Goal: Task Accomplishment & Management: Use online tool/utility

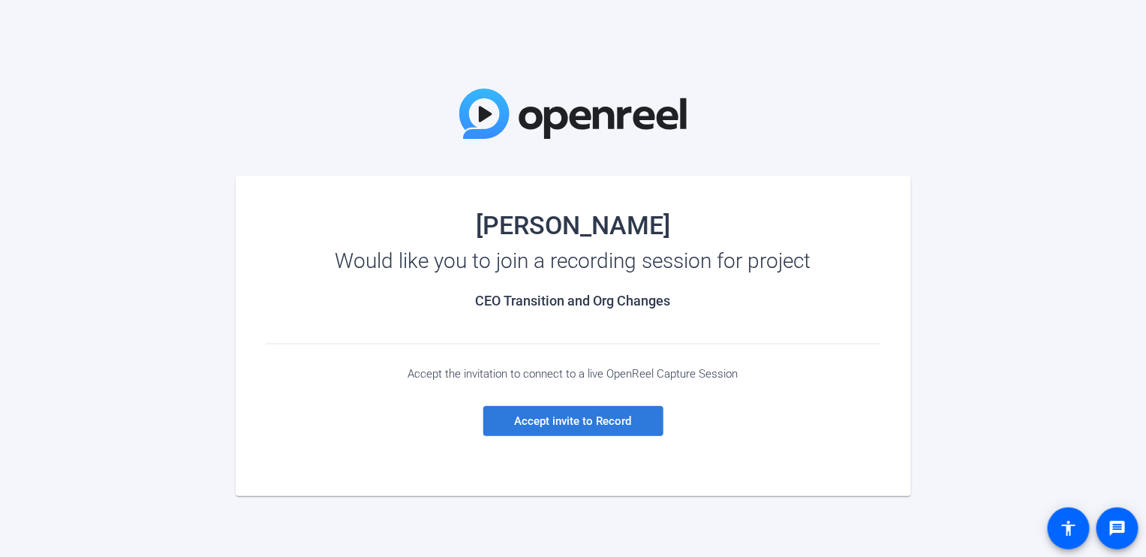
click at [609, 421] on span "Accept invite to Record" at bounding box center [573, 421] width 117 height 14
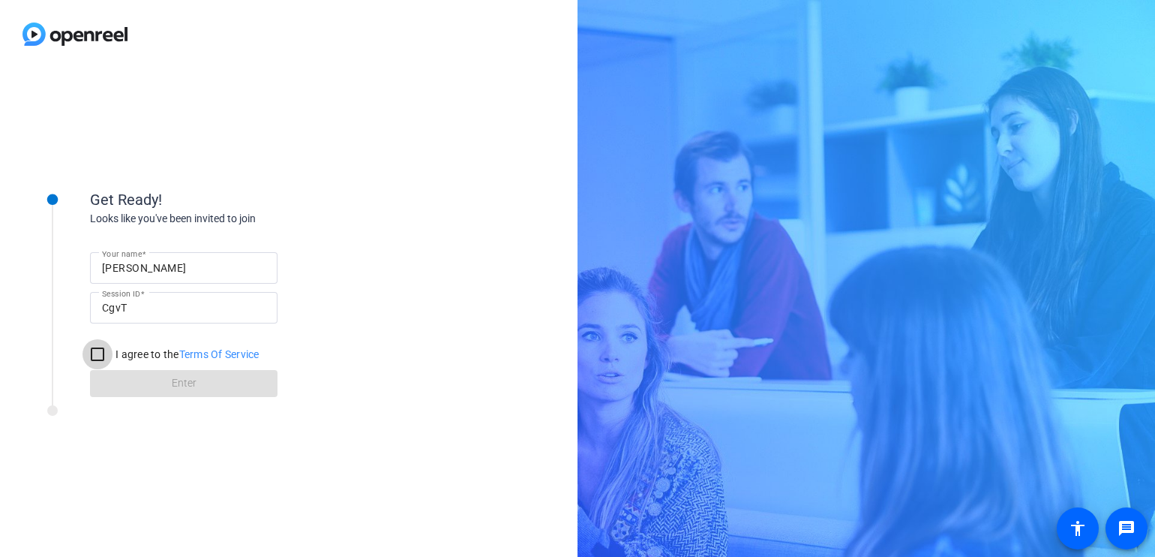
click at [101, 350] on input "I agree to the Terms Of Service" at bounding box center [98, 354] width 30 height 30
checkbox input "true"
drag, startPoint x: 167, startPoint y: 385, endPoint x: 356, endPoint y: 381, distance: 189.8
click at [167, 385] on span at bounding box center [184, 383] width 188 height 36
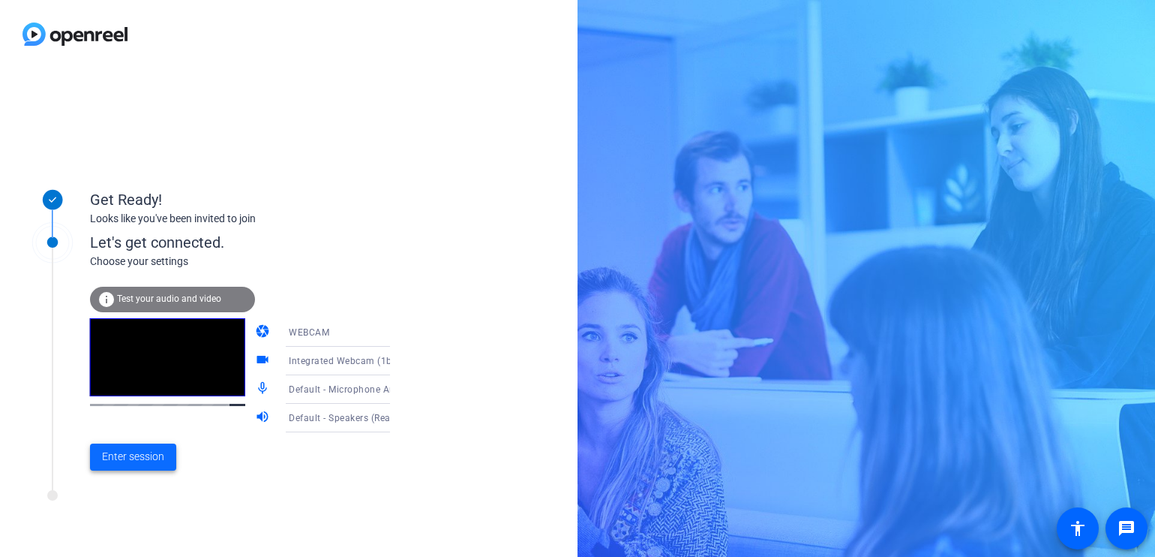
click at [143, 461] on span "Enter session" at bounding box center [133, 457] width 62 height 16
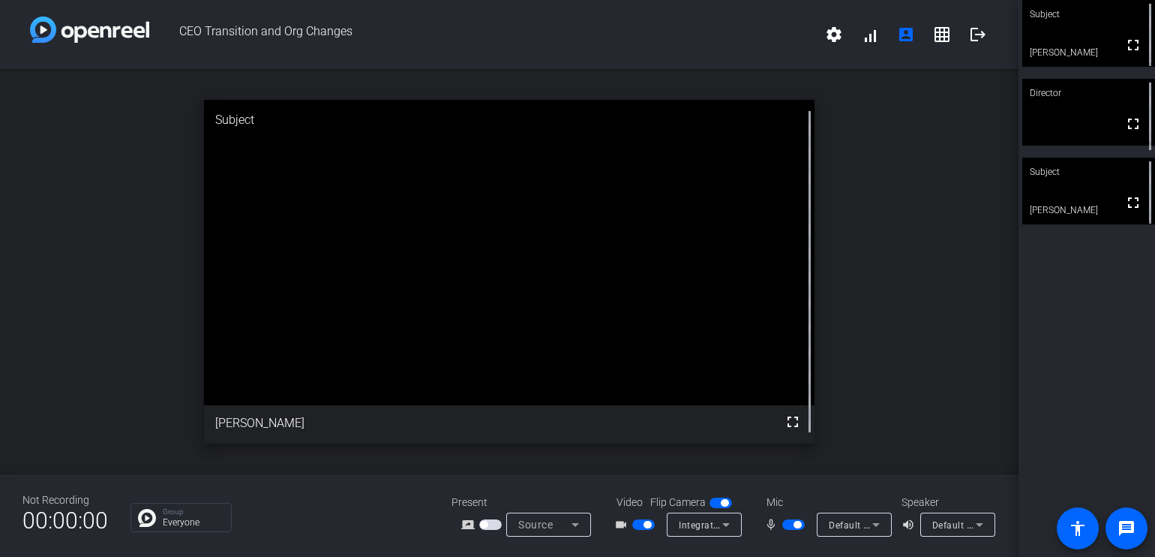
click at [790, 521] on span "button" at bounding box center [793, 524] width 23 height 11
click at [790, 524] on span "button" at bounding box center [787, 525] width 8 height 8
click at [837, 522] on span "Default - Microphone Array (Realtek(R) Audio)" at bounding box center [929, 524] width 200 height 12
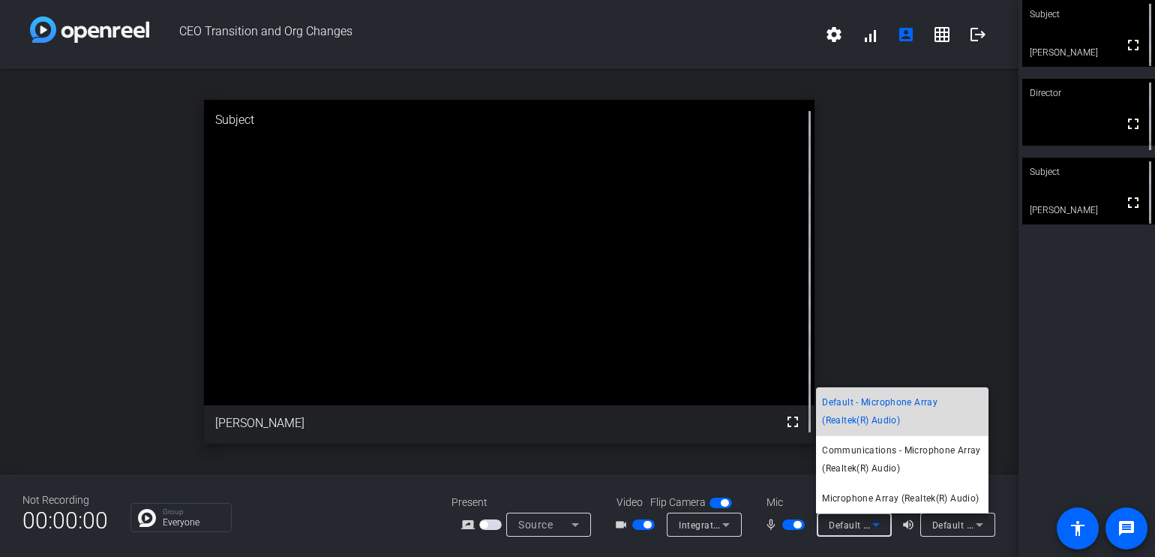
click at [848, 405] on span "Default - Microphone Array (Realtek(R) Audio)" at bounding box center [902, 411] width 161 height 36
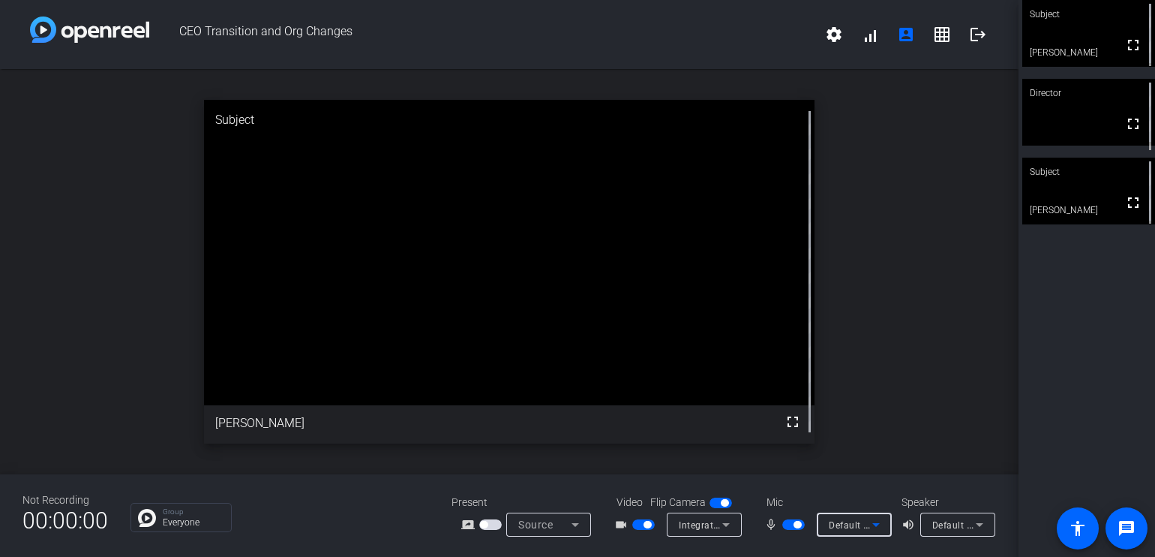
click at [852, 518] on span "Default - Microphone Array (Realtek(R) Audio)" at bounding box center [929, 524] width 200 height 12
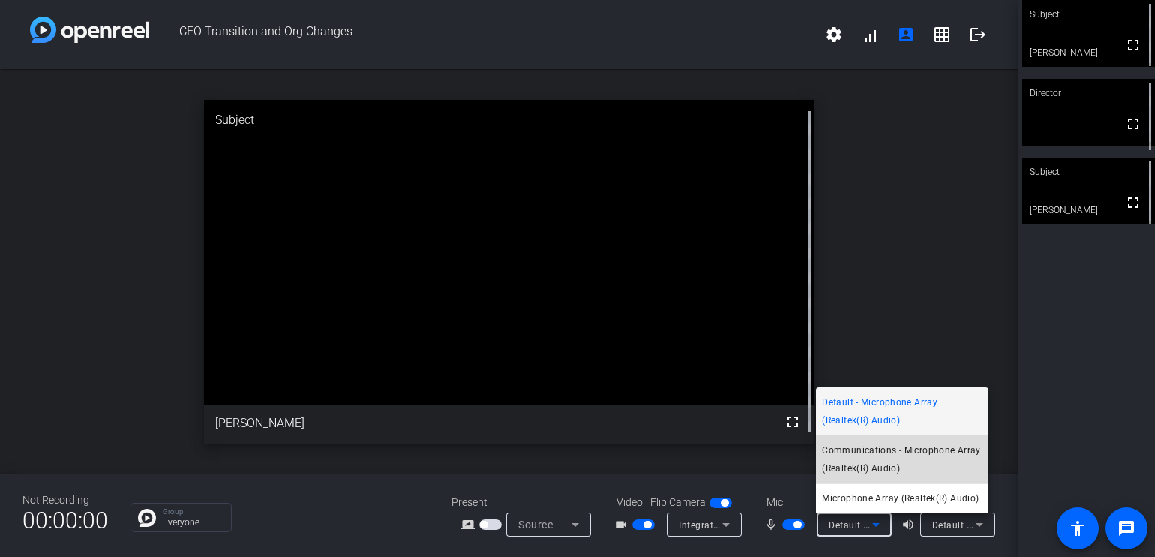
click at [874, 454] on span "Communications - Microphone Array (Realtek(R) Audio)" at bounding box center [902, 459] width 161 height 36
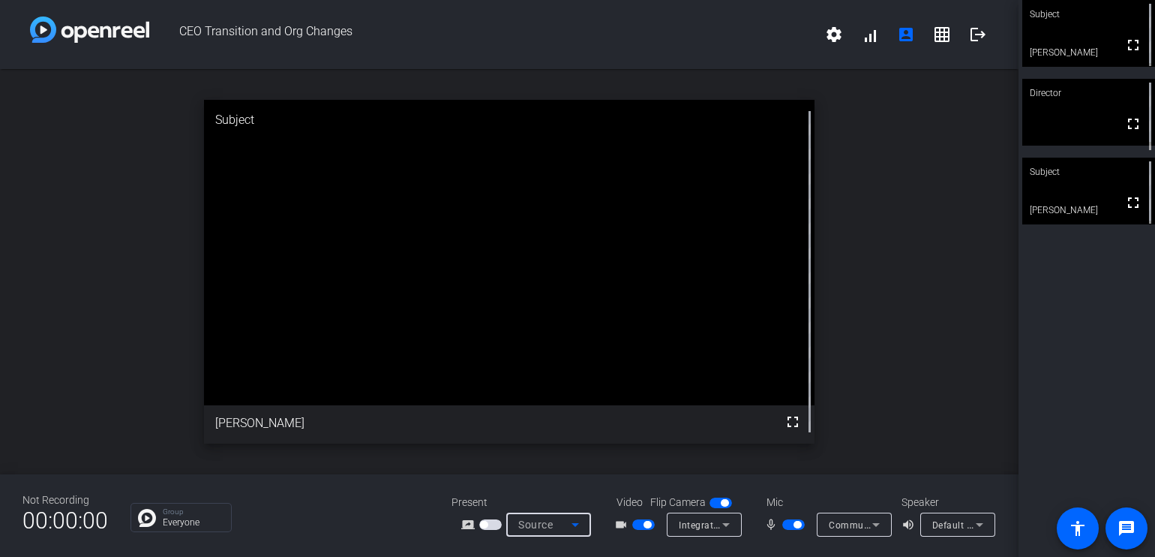
click at [536, 524] on span "Source" at bounding box center [535, 524] width 35 height 12
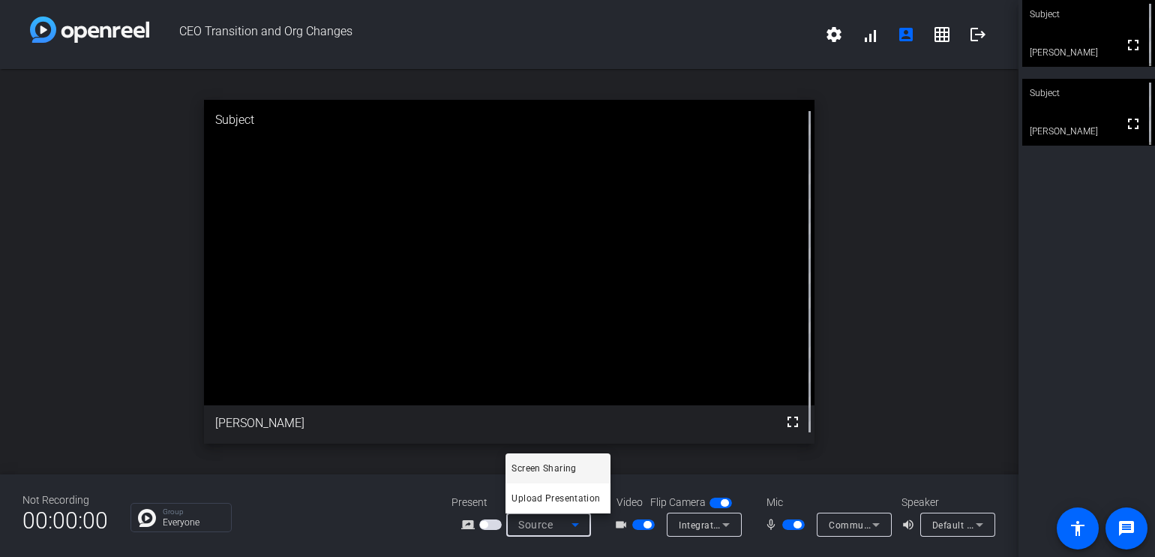
click at [170, 250] on div at bounding box center [577, 278] width 1155 height 557
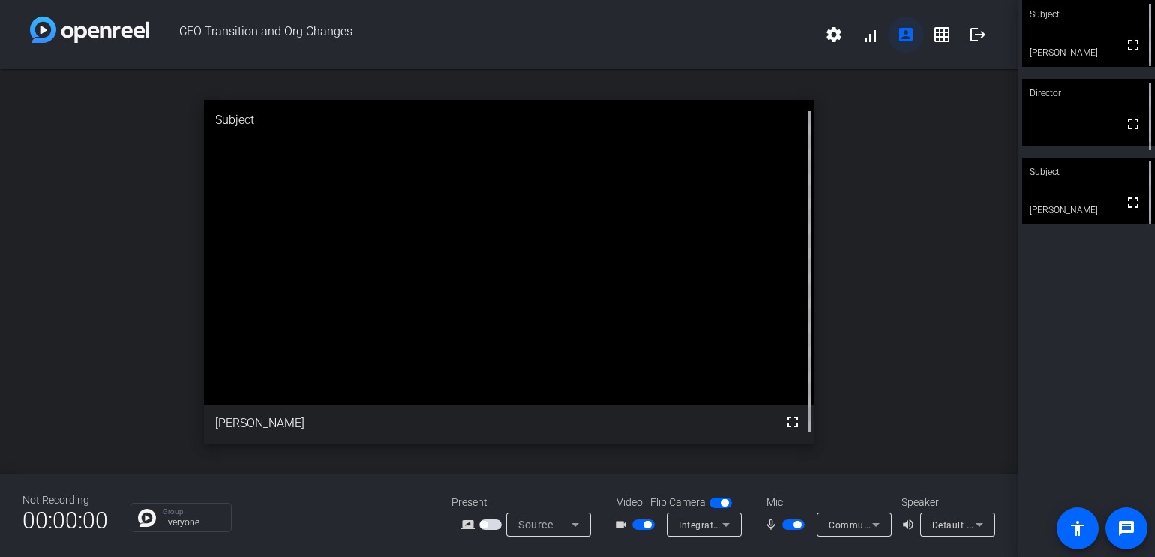
click at [911, 38] on mat-icon "account_box" at bounding box center [906, 35] width 18 height 18
click at [930, 249] on div "open_in_new Subject fullscreen [PERSON_NAME]" at bounding box center [509, 271] width 1019 height 405
click at [943, 524] on span "Default - Speakers (Realtek(R) Audio)" at bounding box center [1013, 524] width 162 height 12
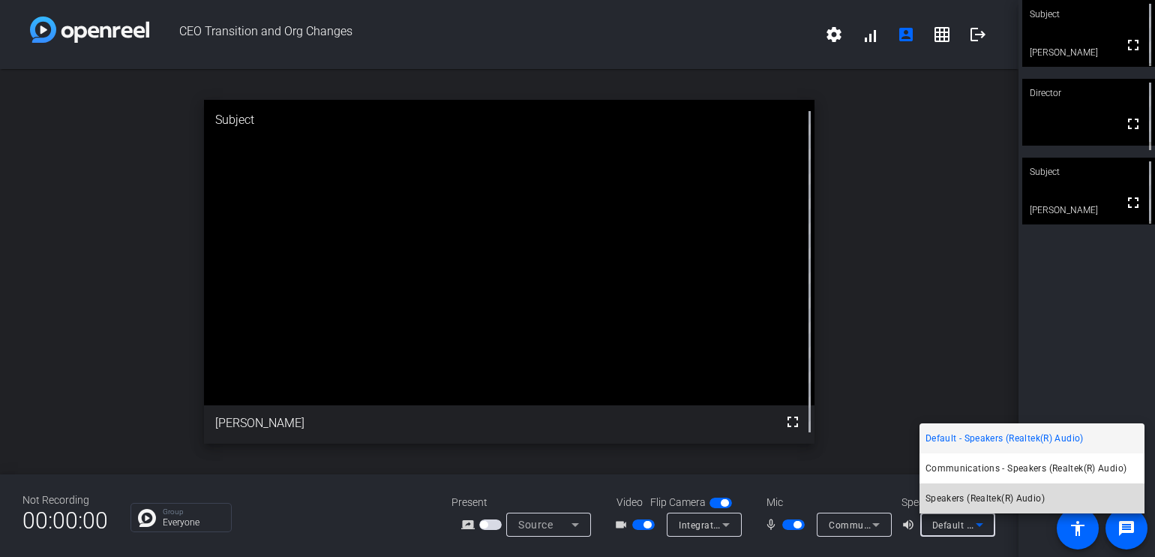
click at [1002, 497] on span "Speakers (Realtek(R) Audio)" at bounding box center [985, 498] width 119 height 18
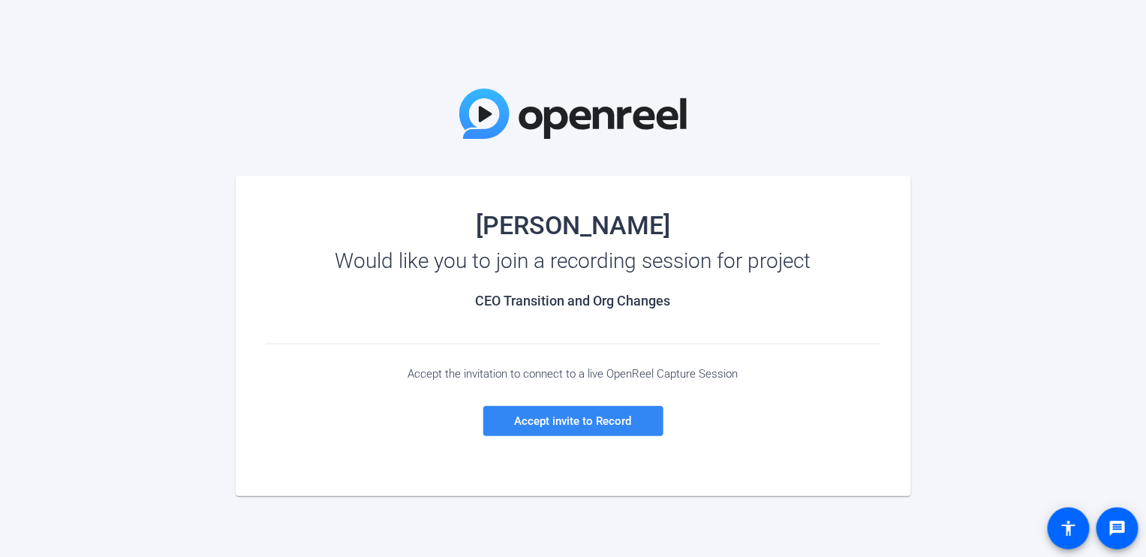
click at [557, 422] on span "Accept invite to Record" at bounding box center [573, 421] width 117 height 14
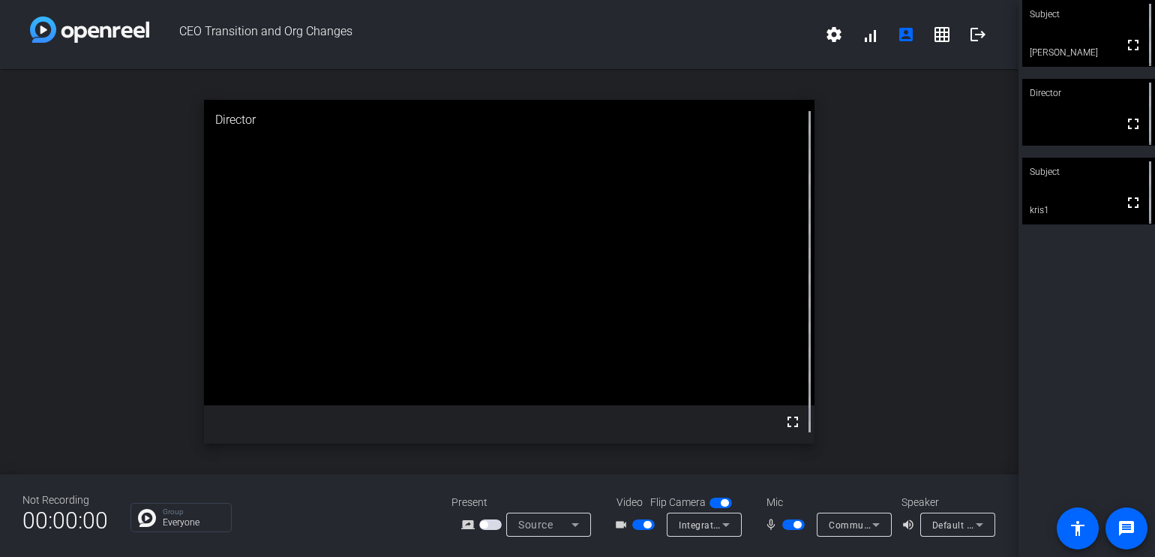
click at [154, 189] on div "open_in_new Director fullscreen" at bounding box center [509, 271] width 1019 height 405
